Goal: Information Seeking & Learning: Learn about a topic

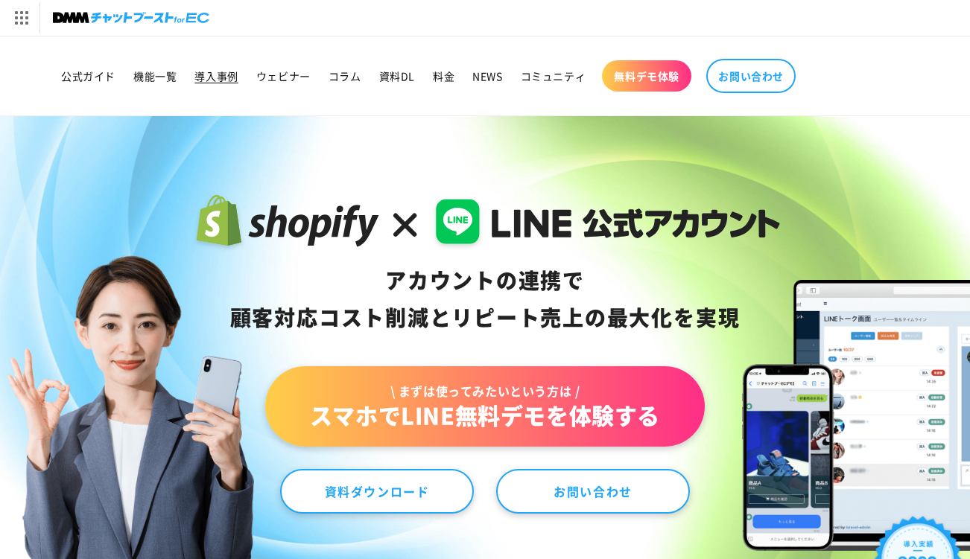
click at [218, 74] on span "導入事例" at bounding box center [215, 75] width 43 height 13
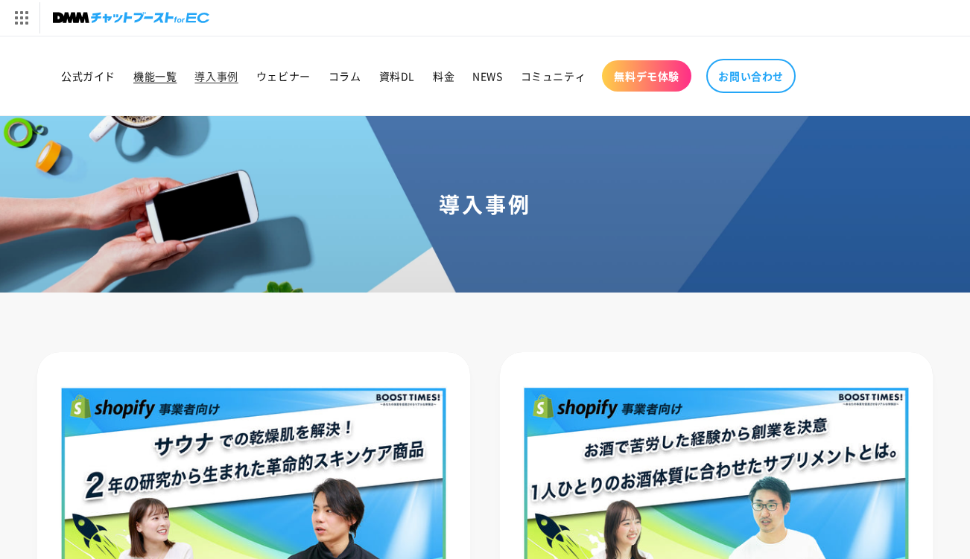
click at [159, 80] on span "機能一覧" at bounding box center [154, 75] width 43 height 13
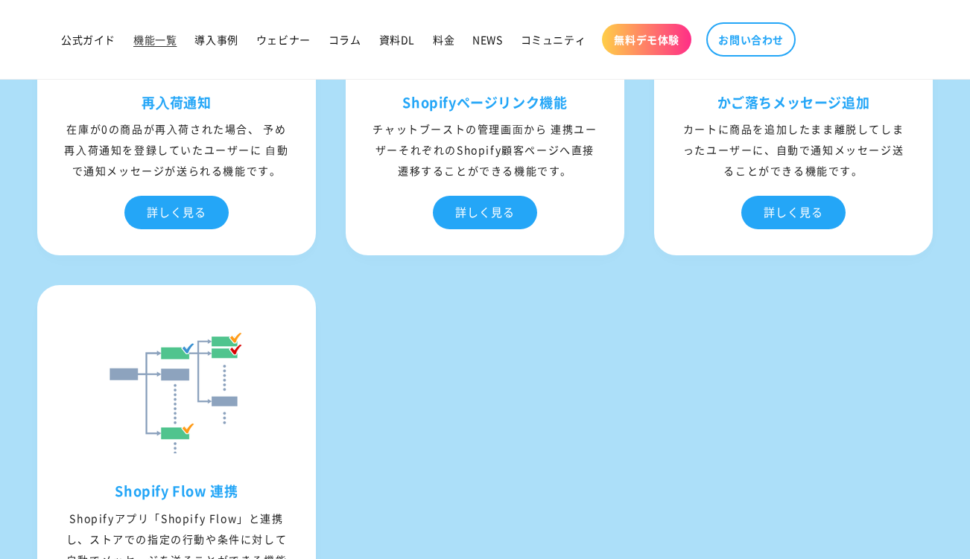
scroll to position [5738, 0]
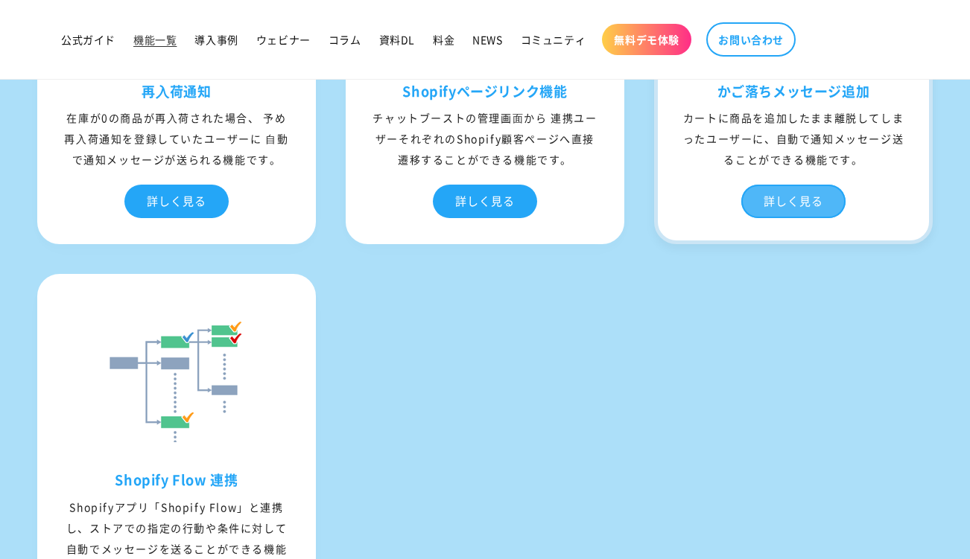
click at [775, 207] on div "詳しく見る" at bounding box center [793, 202] width 104 height 34
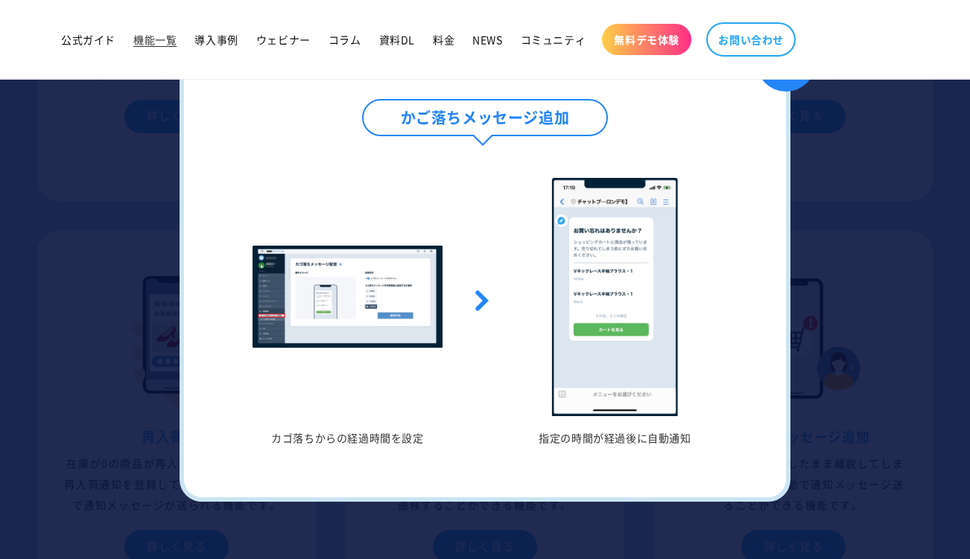
scroll to position [5385, 0]
click at [782, 85] on div "✖" at bounding box center [786, 62] width 60 height 60
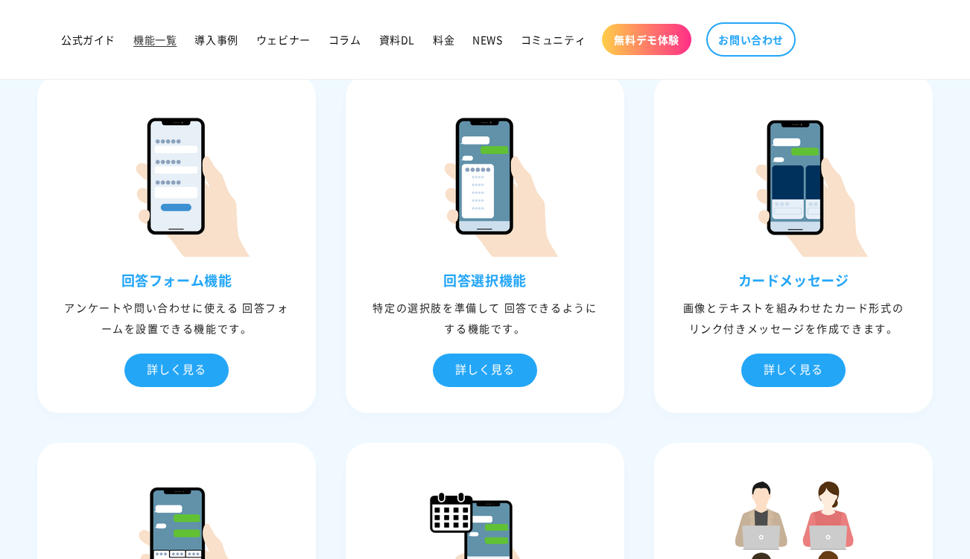
scroll to position [1180, 0]
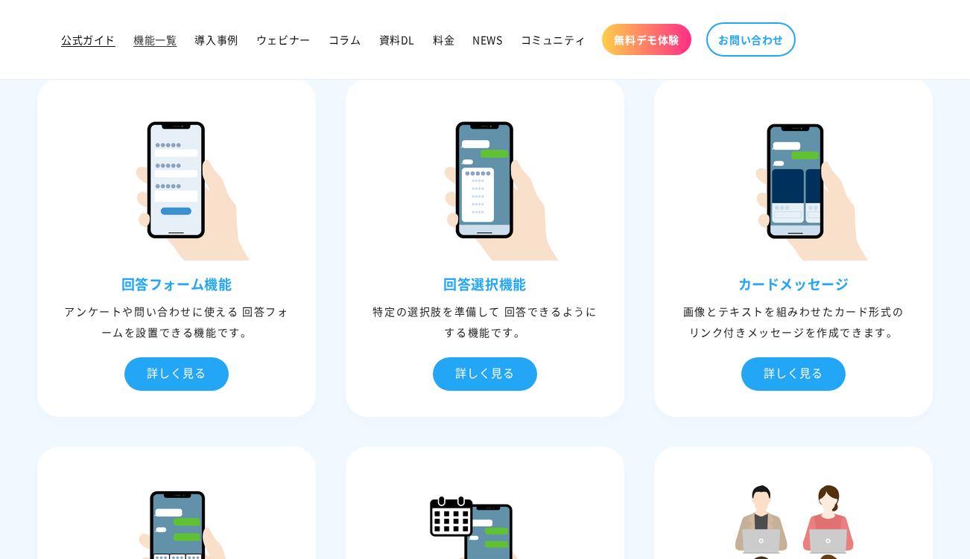
click at [80, 36] on span "公式ガイド" at bounding box center [88, 39] width 54 height 13
